Goal: Information Seeking & Learning: Learn about a topic

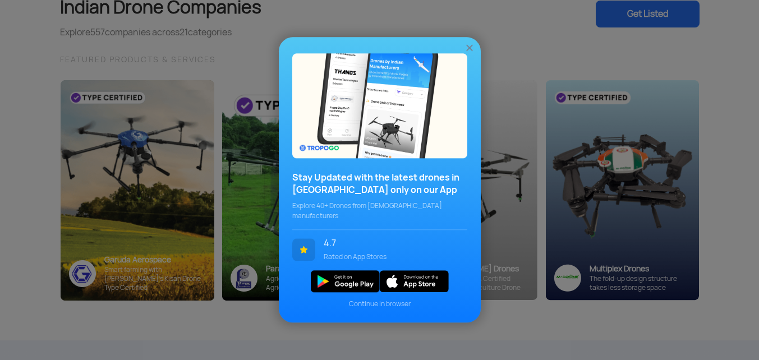
scroll to position [112, 0]
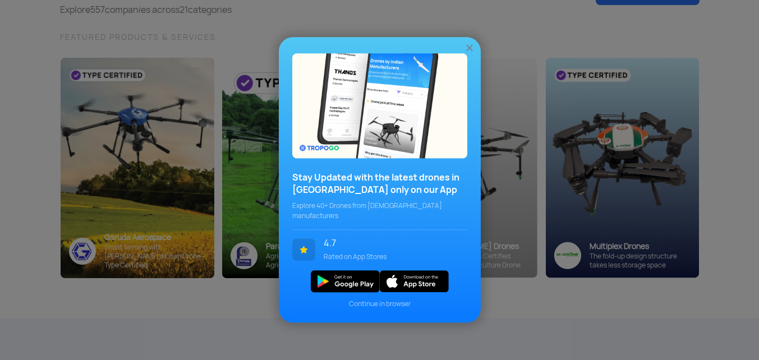
click at [470, 54] on img at bounding box center [469, 48] width 11 height 11
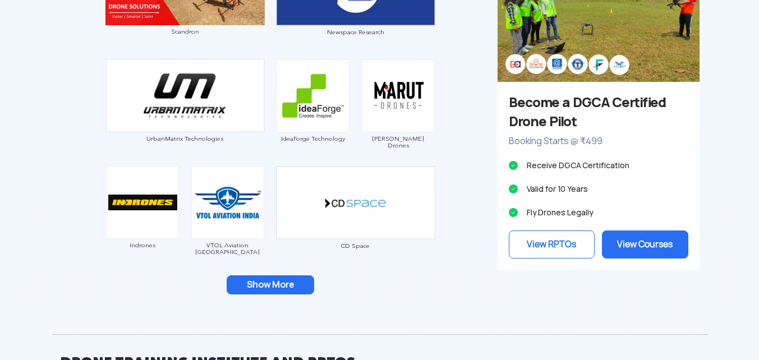
scroll to position [1099, 0]
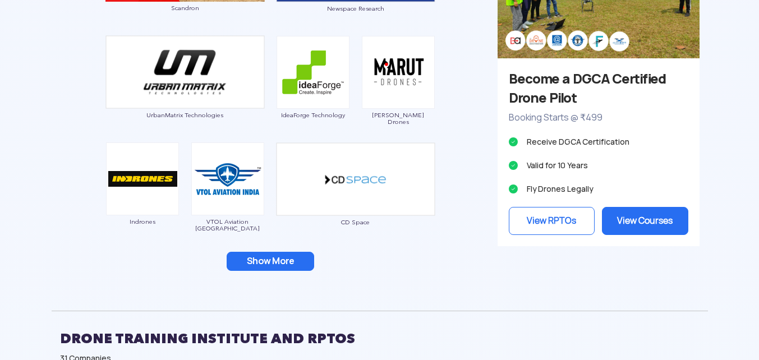
click at [275, 261] on button "Show More" at bounding box center [270, 261] width 87 height 19
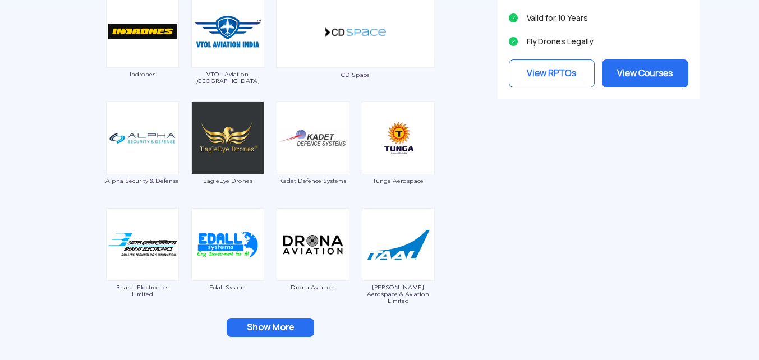
scroll to position [1256, 0]
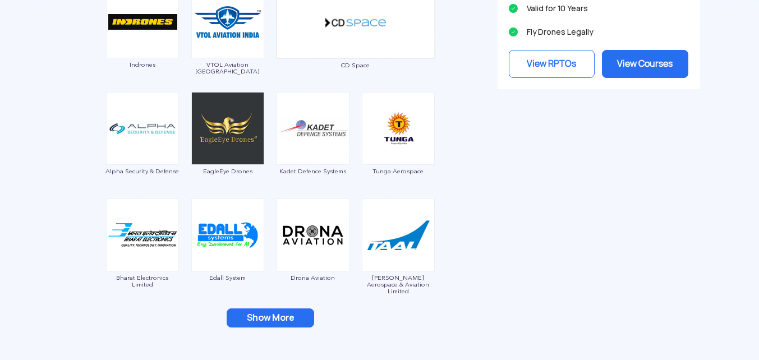
click at [272, 322] on button "Show More" at bounding box center [270, 317] width 87 height 19
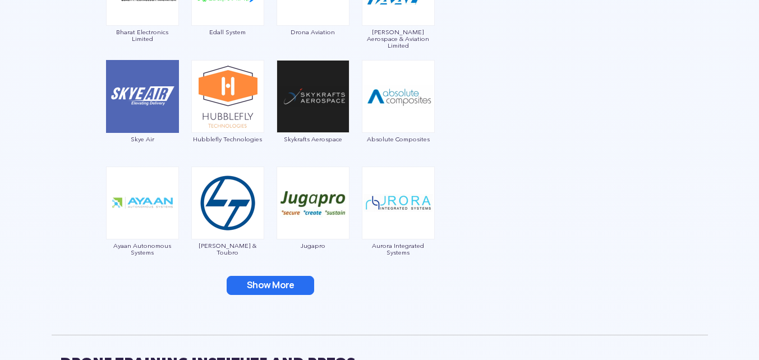
scroll to position [1503, 0]
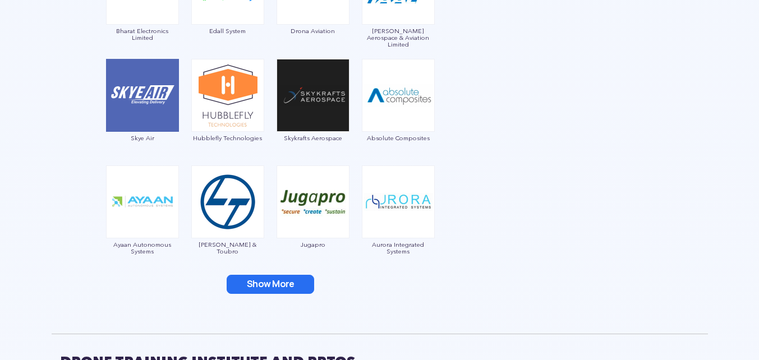
click at [270, 285] on button "Show More" at bounding box center [270, 284] width 87 height 19
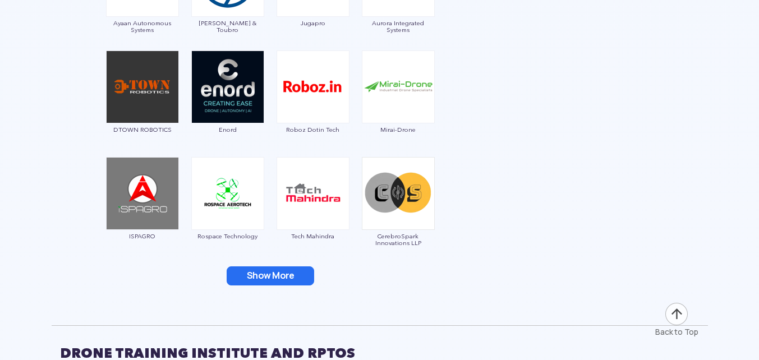
scroll to position [1727, 0]
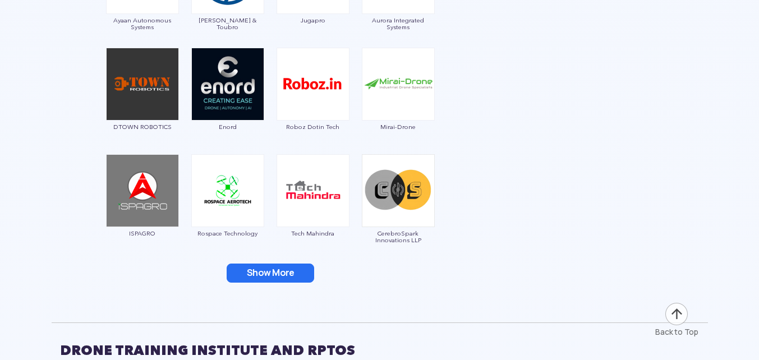
click at [270, 275] on button "Show More" at bounding box center [270, 273] width 87 height 19
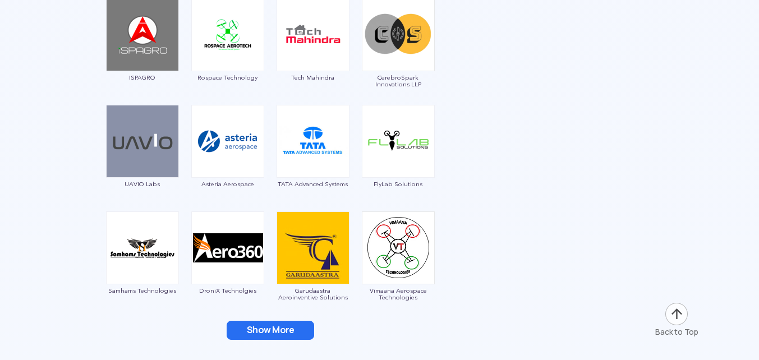
scroll to position [1884, 0]
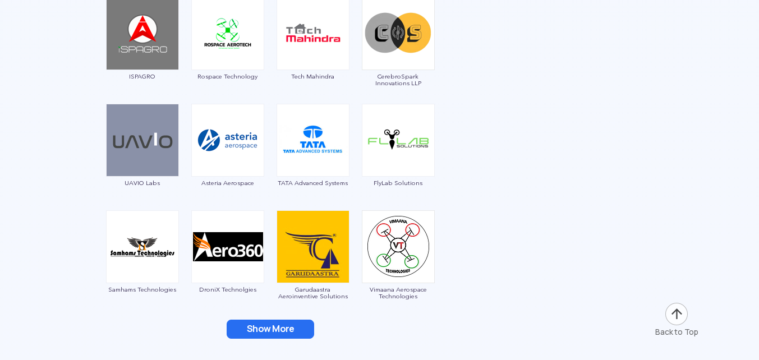
click at [269, 321] on button "Show More" at bounding box center [270, 329] width 87 height 19
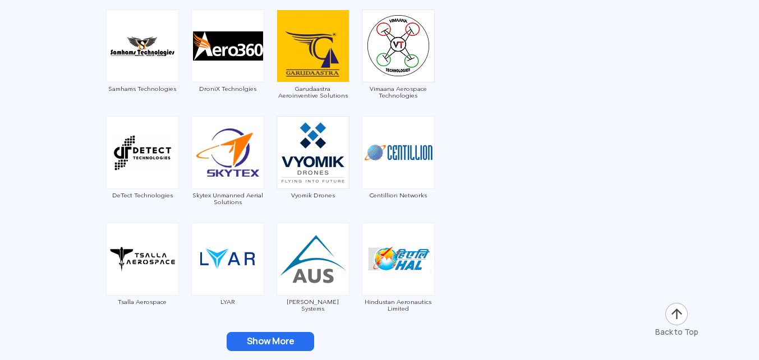
scroll to position [2086, 0]
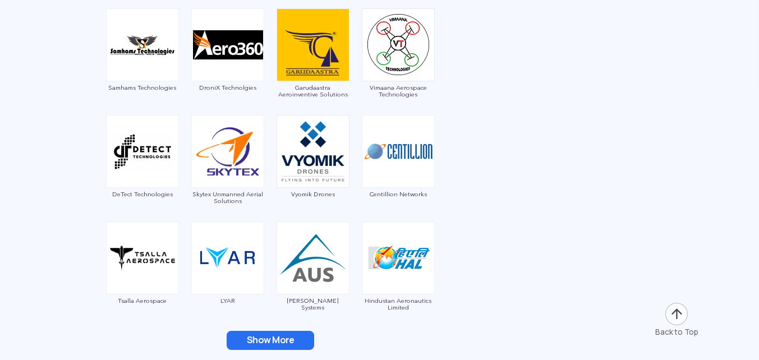
click at [267, 338] on button "Show More" at bounding box center [270, 340] width 87 height 19
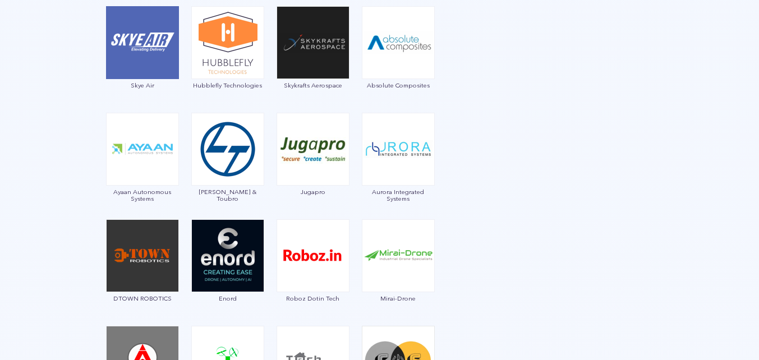
scroll to position [1547, 0]
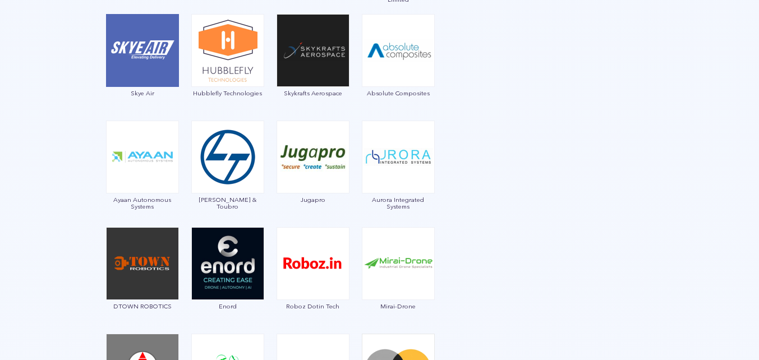
click at [267, 338] on div "Garuda Aerospace Throttle Aerospace General Aeronautics Redwing Labs Dhaksha Un…" at bounding box center [270, 137] width 437 height 1967
click at [266, 339] on div "Garuda Aerospace Throttle Aerospace General Aeronautics Redwing Labs Dhaksha Un…" at bounding box center [270, 137] width 437 height 1967
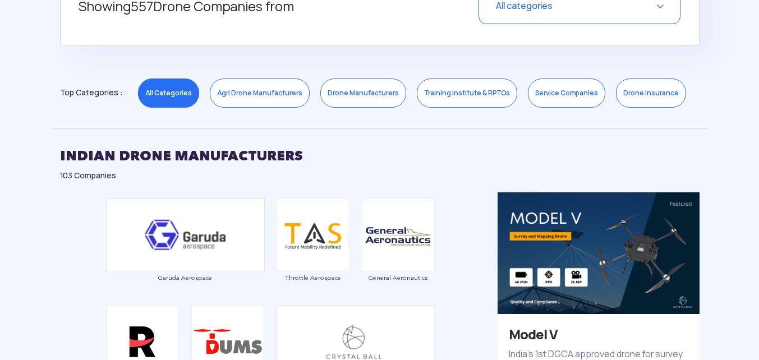
scroll to position [495, 0]
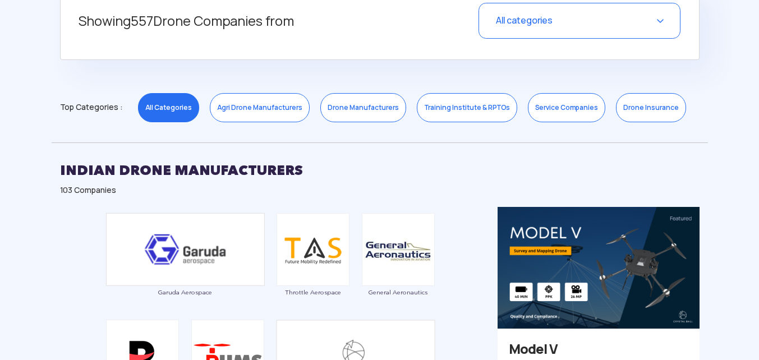
click at [330, 111] on link "Drone Manufacturers" at bounding box center [363, 107] width 86 height 29
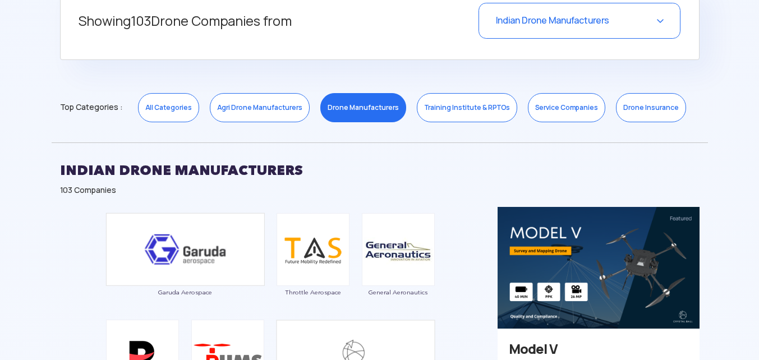
click at [330, 111] on link "Drone Manufacturers" at bounding box center [363, 107] width 86 height 29
